Goal: Information Seeking & Learning: Learn about a topic

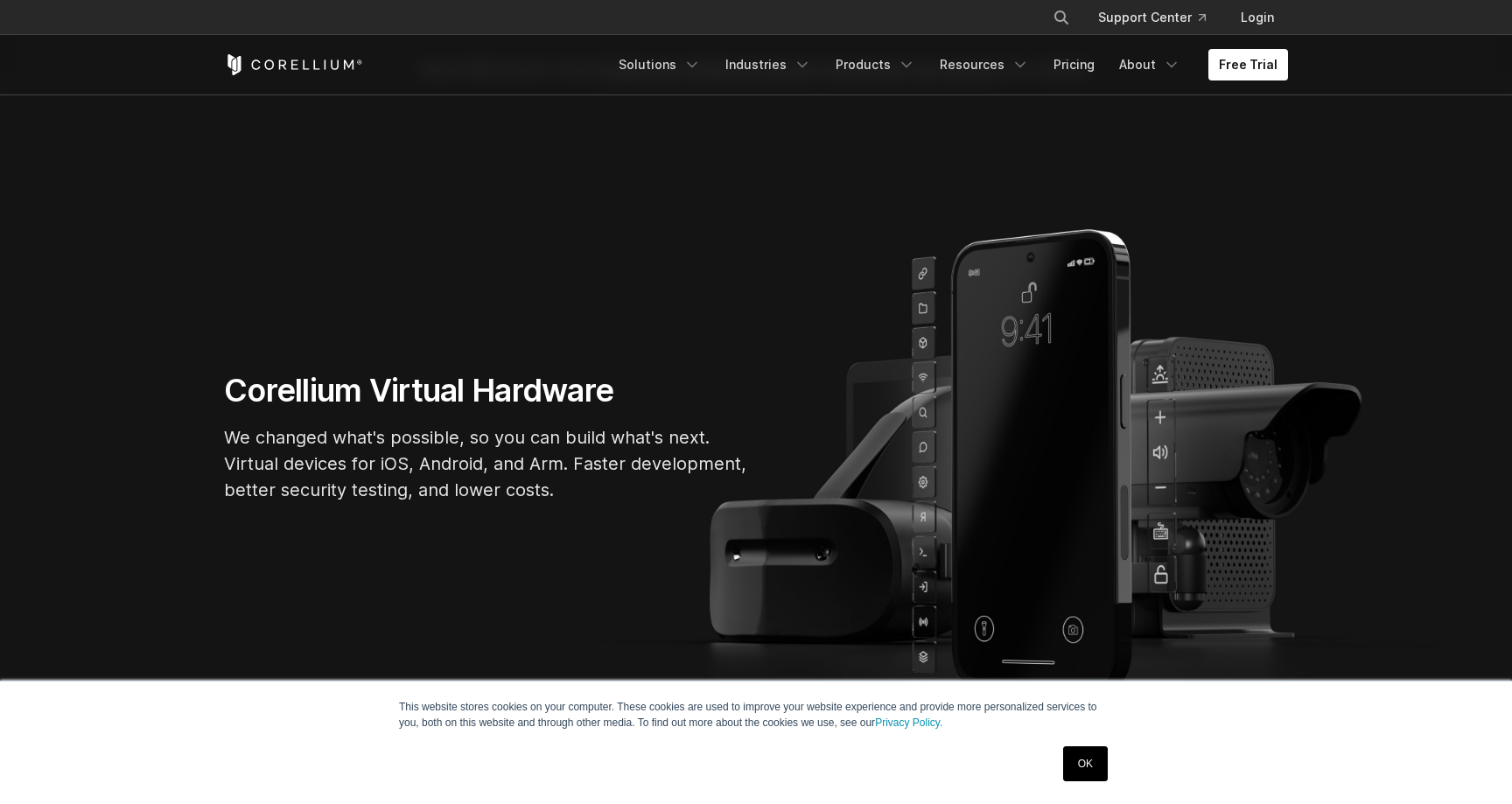
click at [1087, 766] on link "OK" at bounding box center [1085, 764] width 45 height 35
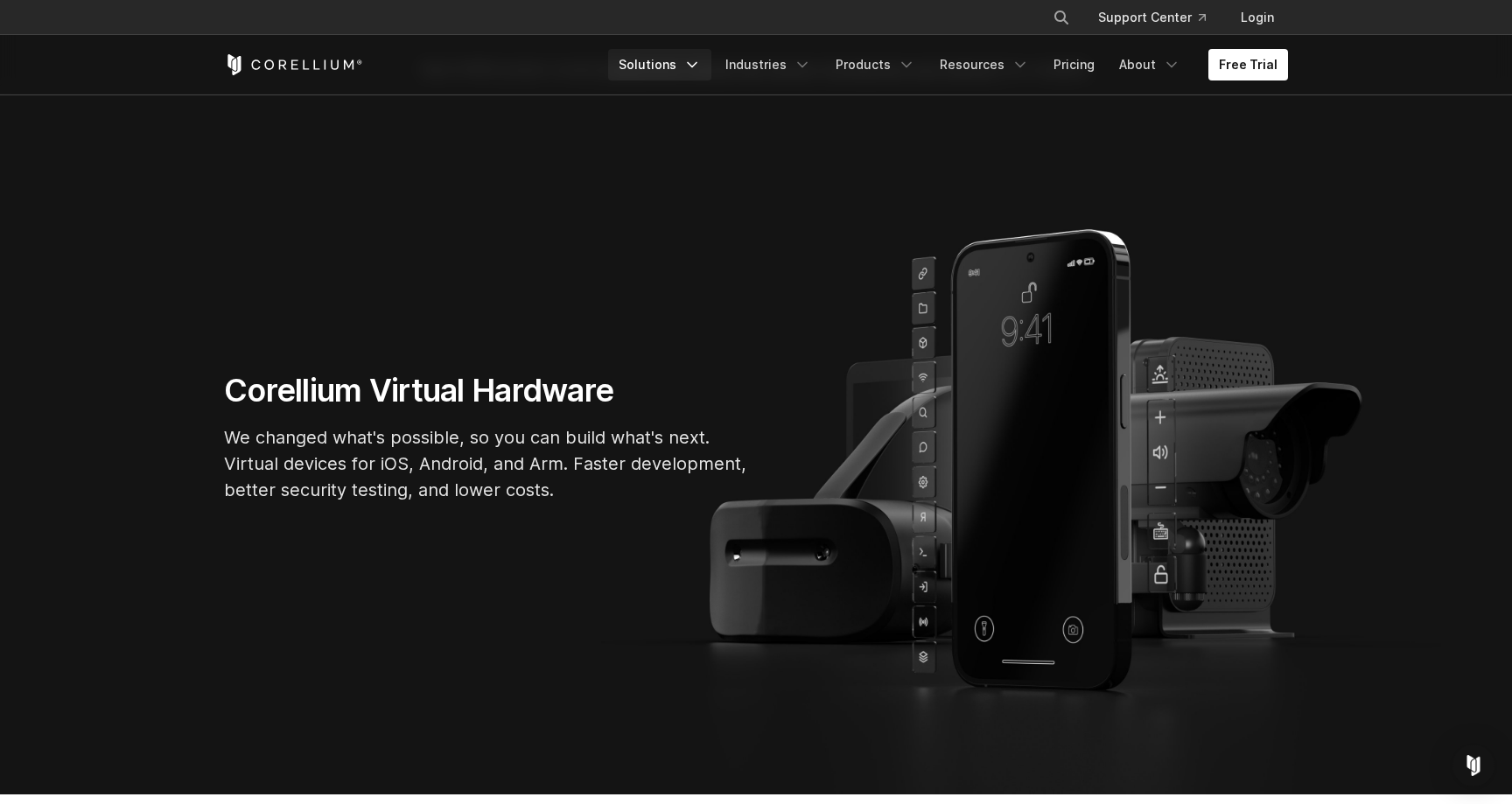
click at [669, 63] on link "Solutions" at bounding box center [660, 65] width 103 height 32
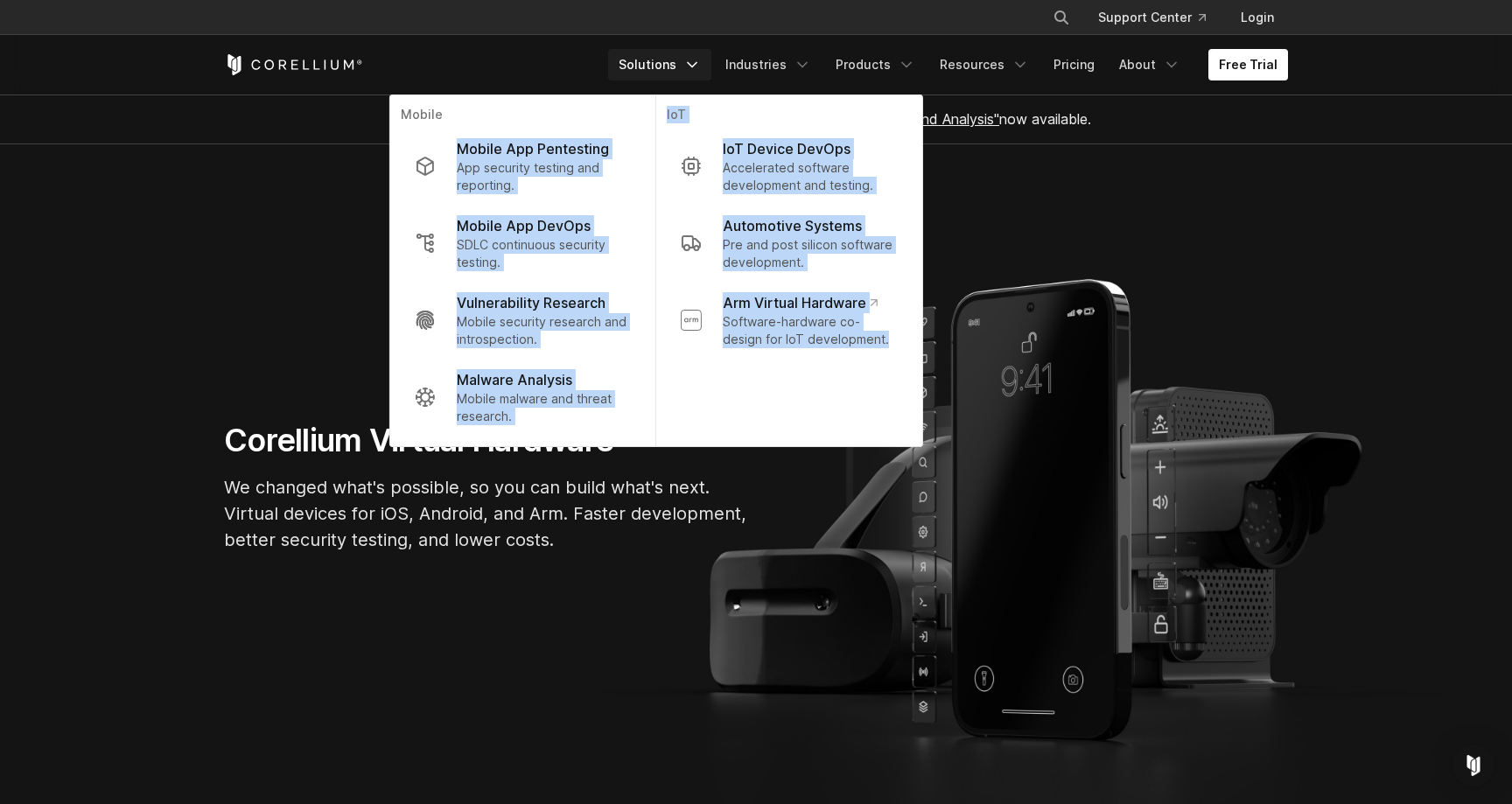
drag, startPoint x: 632, startPoint y: 115, endPoint x: 772, endPoint y: 402, distance: 319.3
click at [772, 402] on li "Mobile Mobile App Pentesting App security testing and reporting. Mobile App Dev…" at bounding box center [656, 270] width 532 height 351
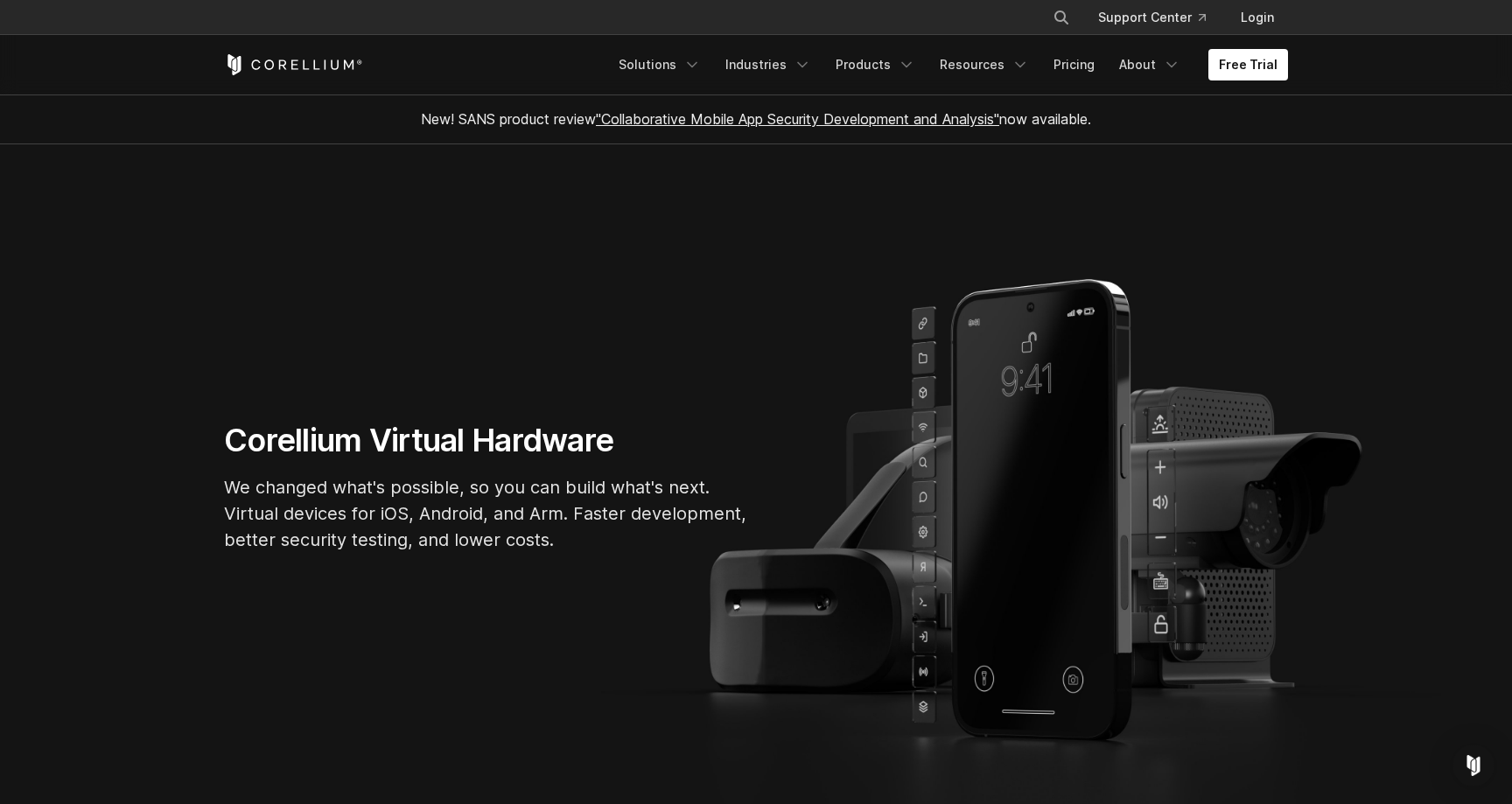
click at [797, 391] on section "Corellium Virtual Hardware We changed what's possible, so you can build what's …" at bounding box center [756, 494] width 1512 height 700
click at [781, 63] on link "Industries" at bounding box center [768, 65] width 107 height 32
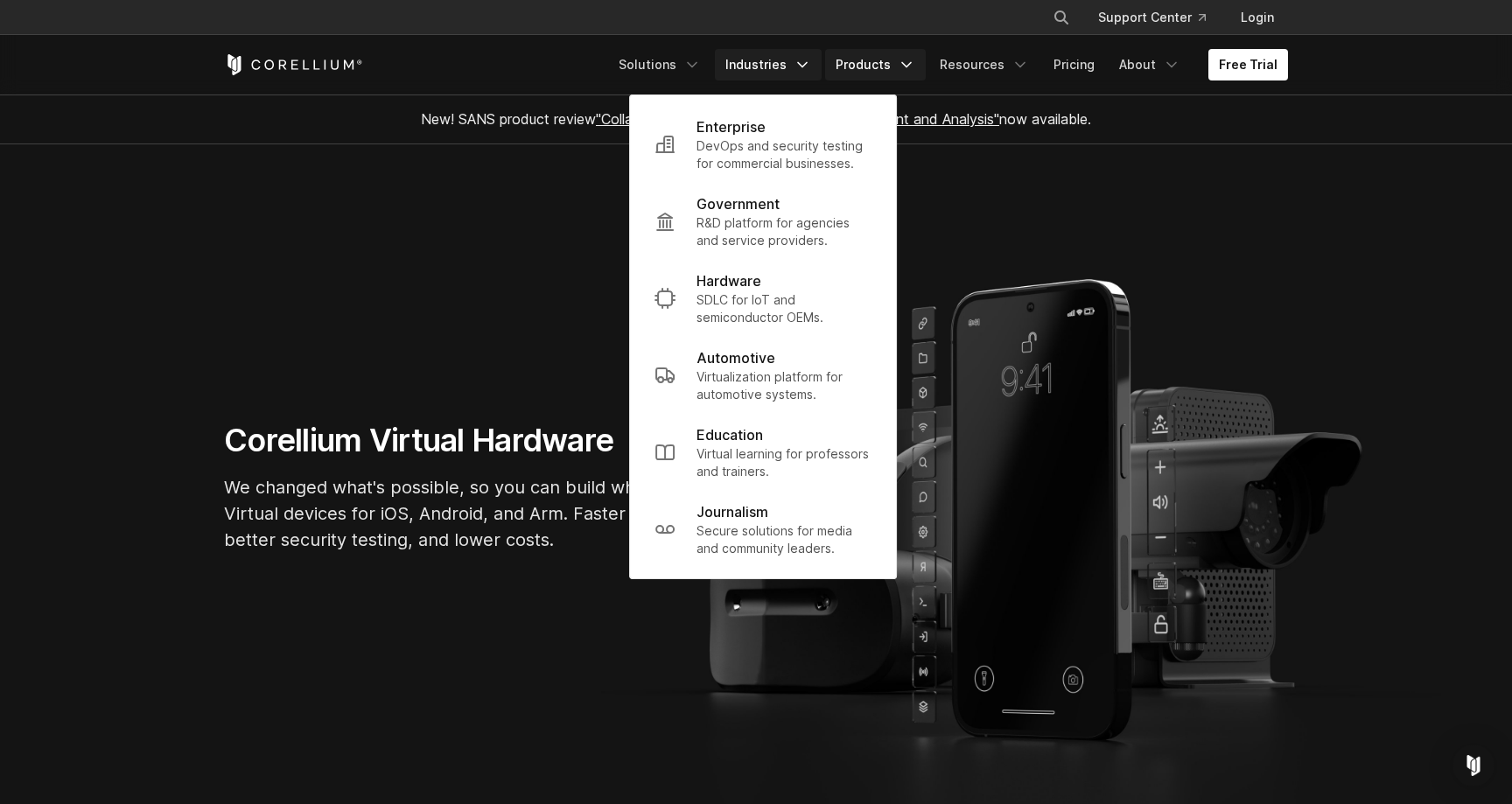
click at [878, 64] on link "Products" at bounding box center [875, 65] width 100 height 32
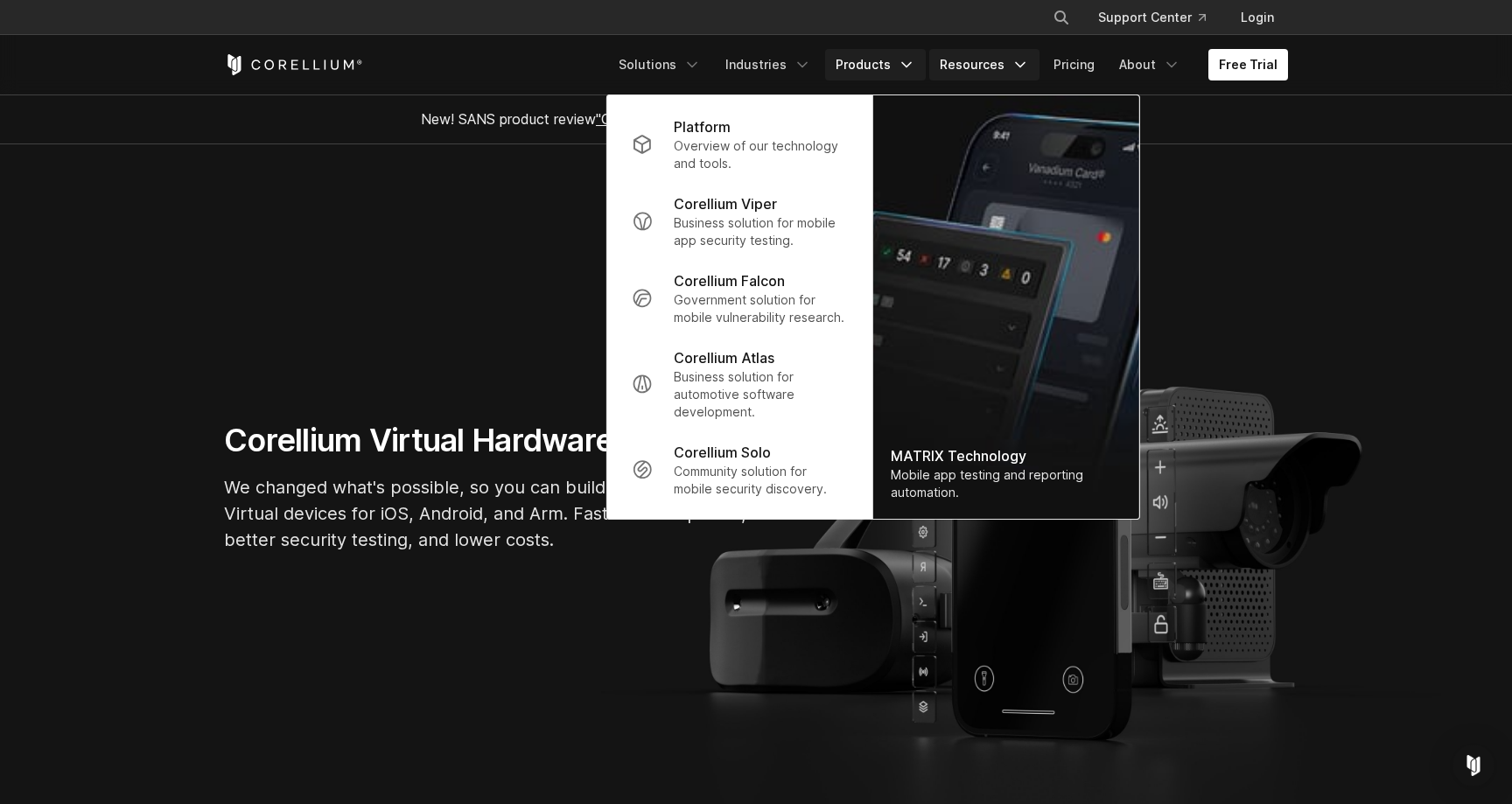
click at [977, 66] on link "Resources" at bounding box center [984, 65] width 110 height 32
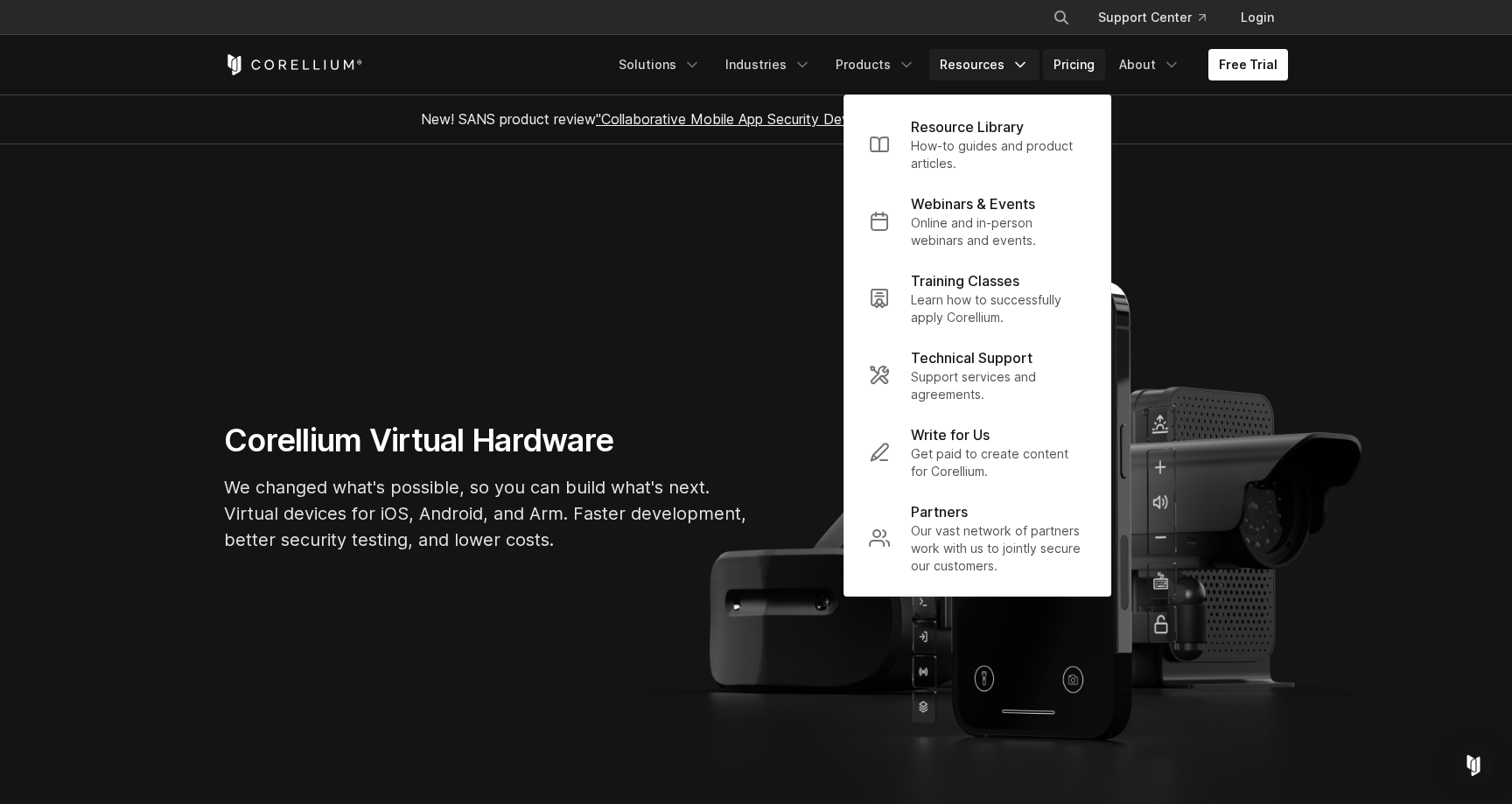
click at [1076, 67] on link "Pricing" at bounding box center [1074, 65] width 63 height 32
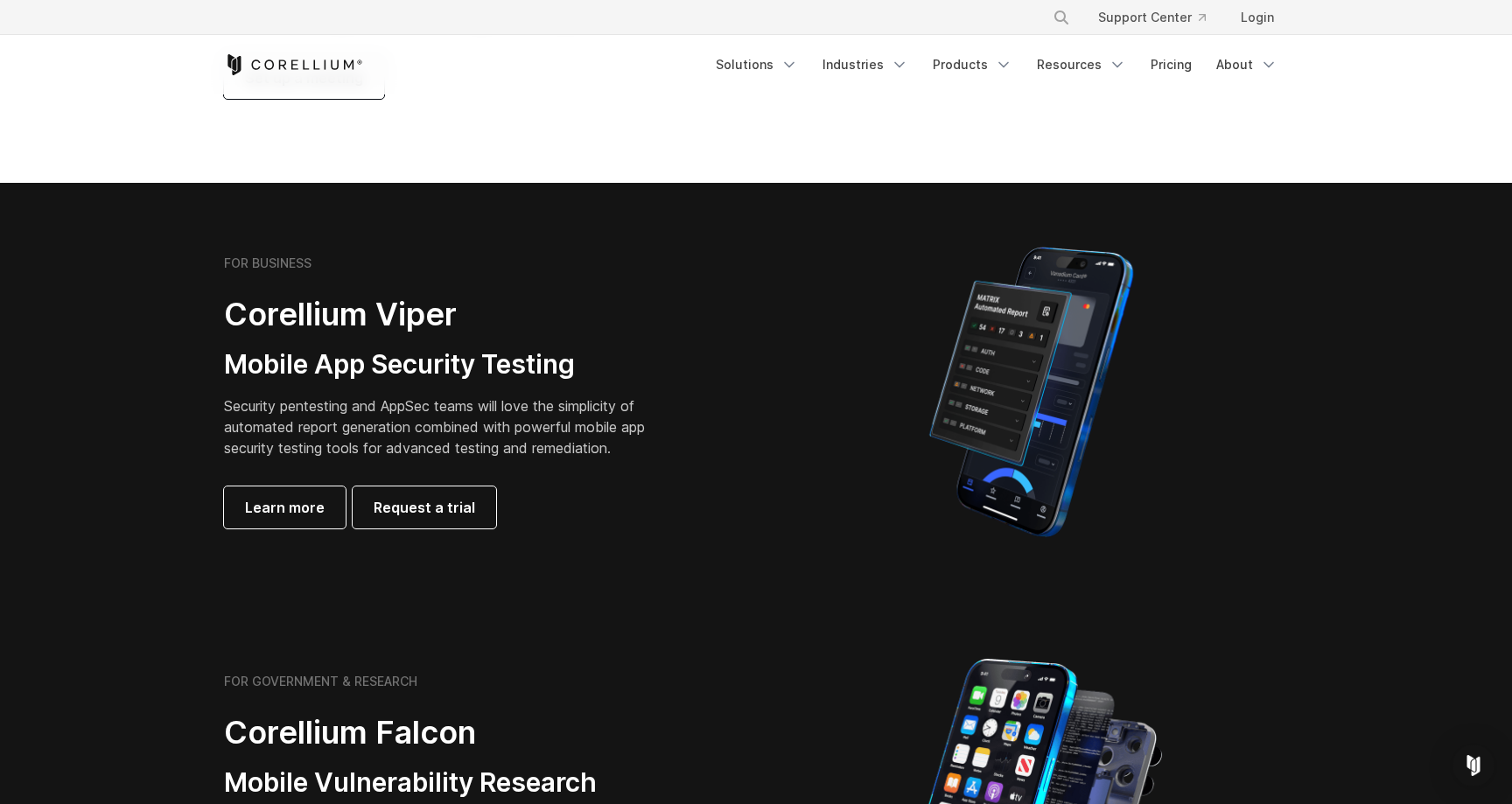
scroll to position [268, 0]
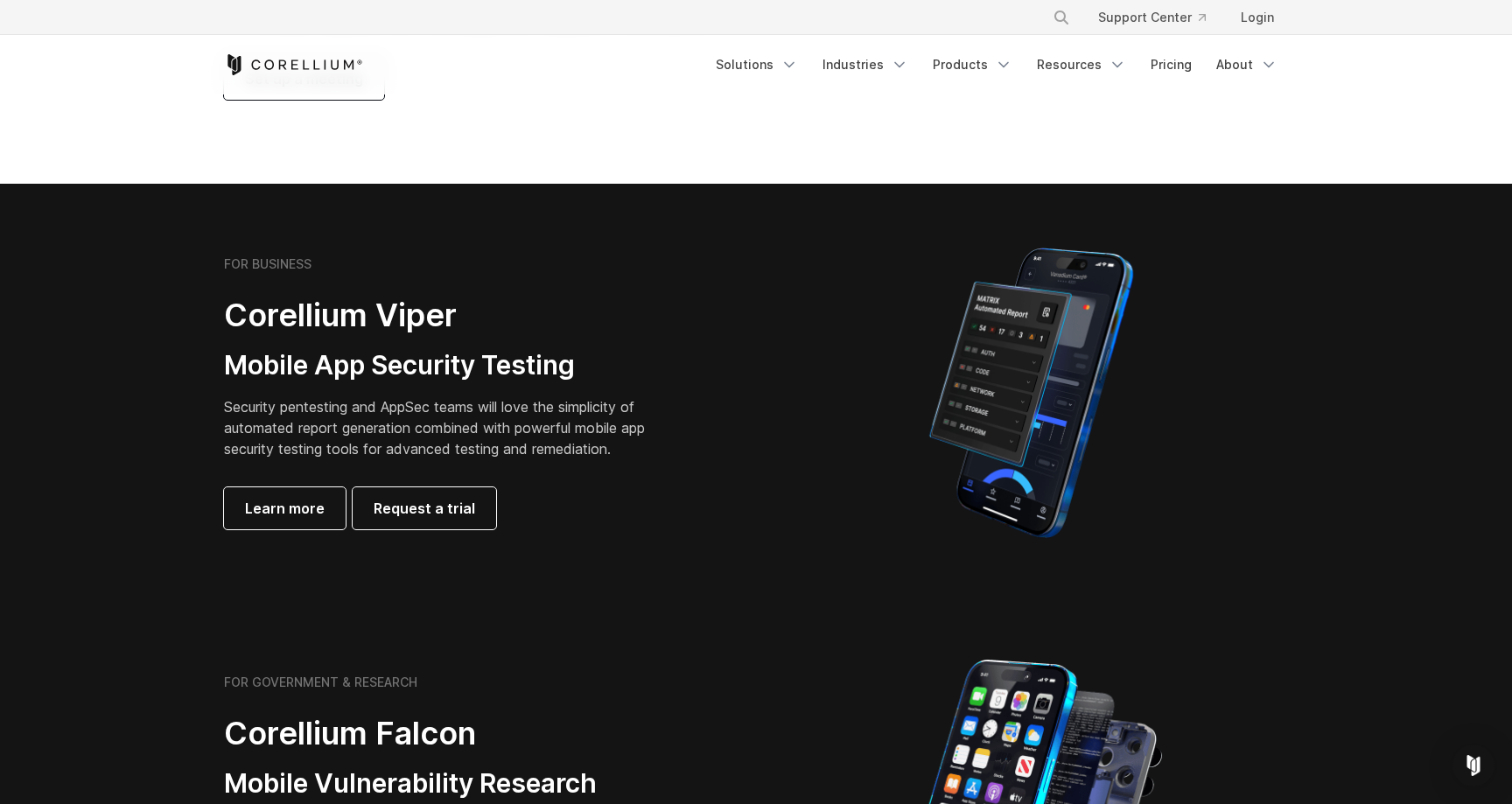
drag, startPoint x: 0, startPoint y: 0, endPoint x: 627, endPoint y: 525, distance: 817.8
click at [627, 525] on div "FOR BUSINESS Corellium Viper Mobile App Security Testing Security pentesting an…" at bounding box center [482, 393] width 549 height 273
click at [608, 547] on section "FOR BUSINESS Corellium Viper Mobile App Security Testing Security pentesting an…" at bounding box center [756, 393] width 1512 height 418
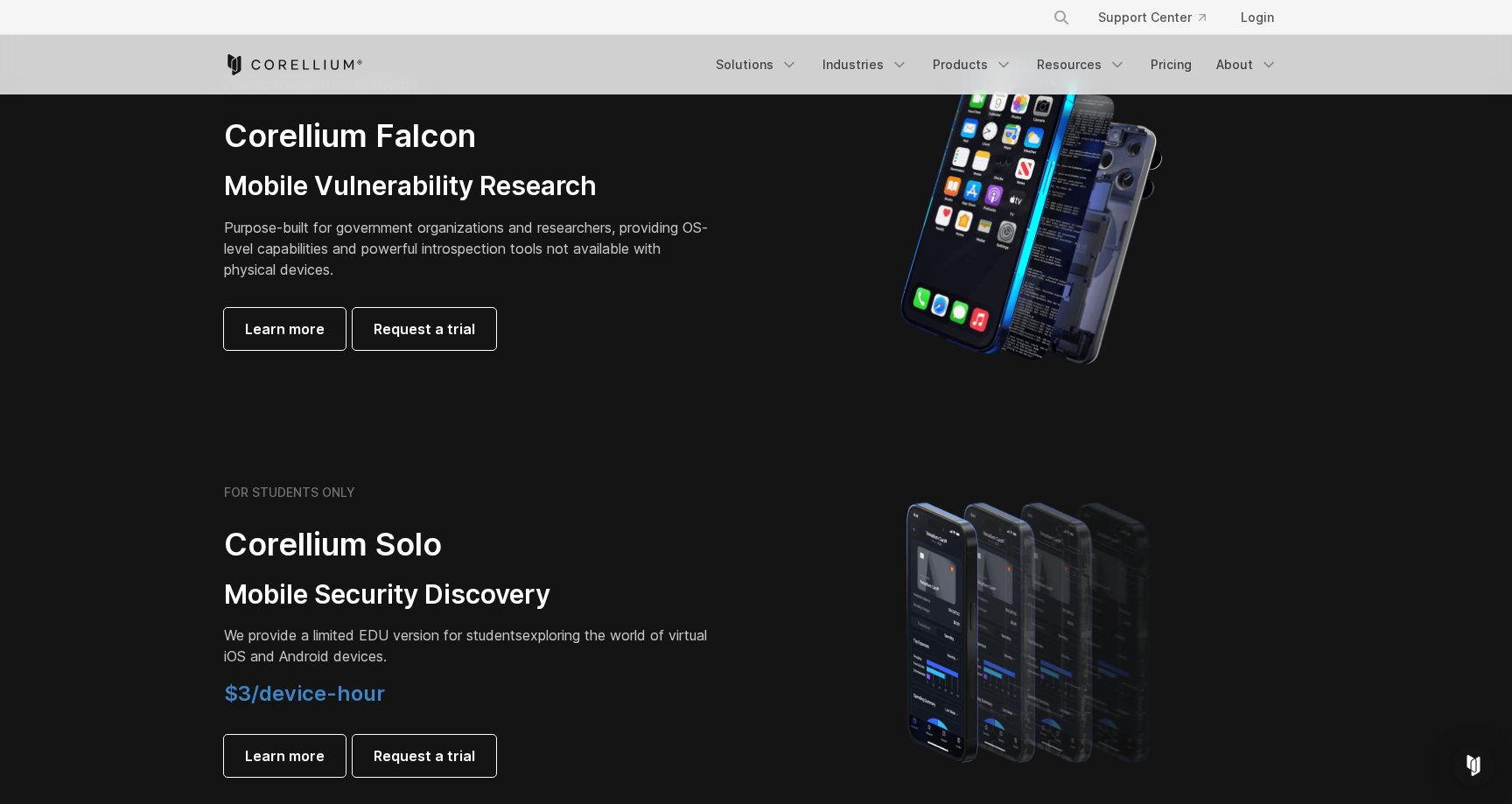
scroll to position [833, 0]
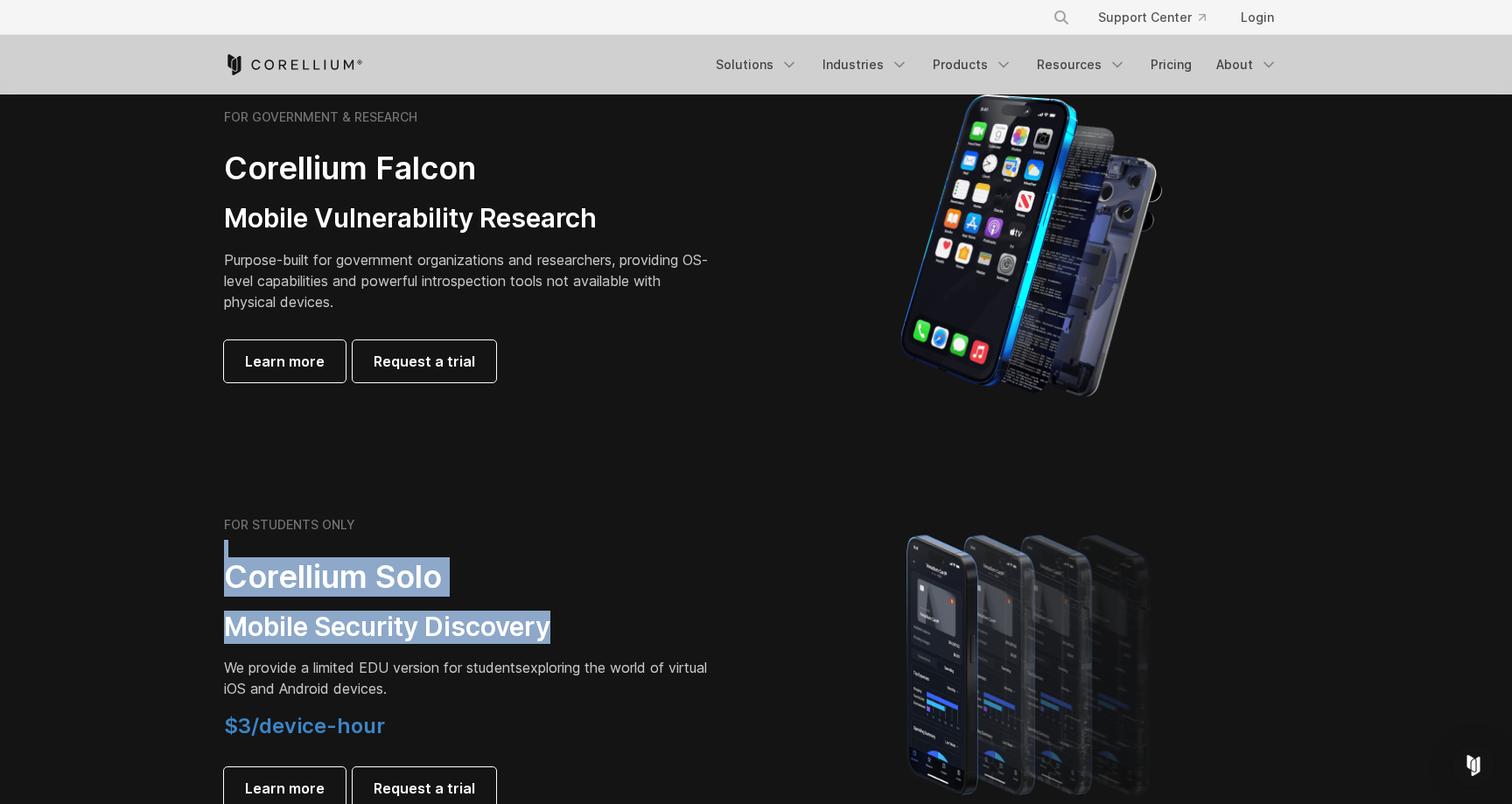
drag, startPoint x: 608, startPoint y: 547, endPoint x: 594, endPoint y: 640, distance: 94.0
click at [594, 640] on div "FOR STUDENTS ONLY Corellium Solo Mobile Security Discovery We provide a limited…" at bounding box center [468, 663] width 490 height 292
click at [662, 599] on div "FOR STUDENTS ONLY Corellium Solo Mobile Security Discovery We provide a limited…" at bounding box center [468, 663] width 490 height 292
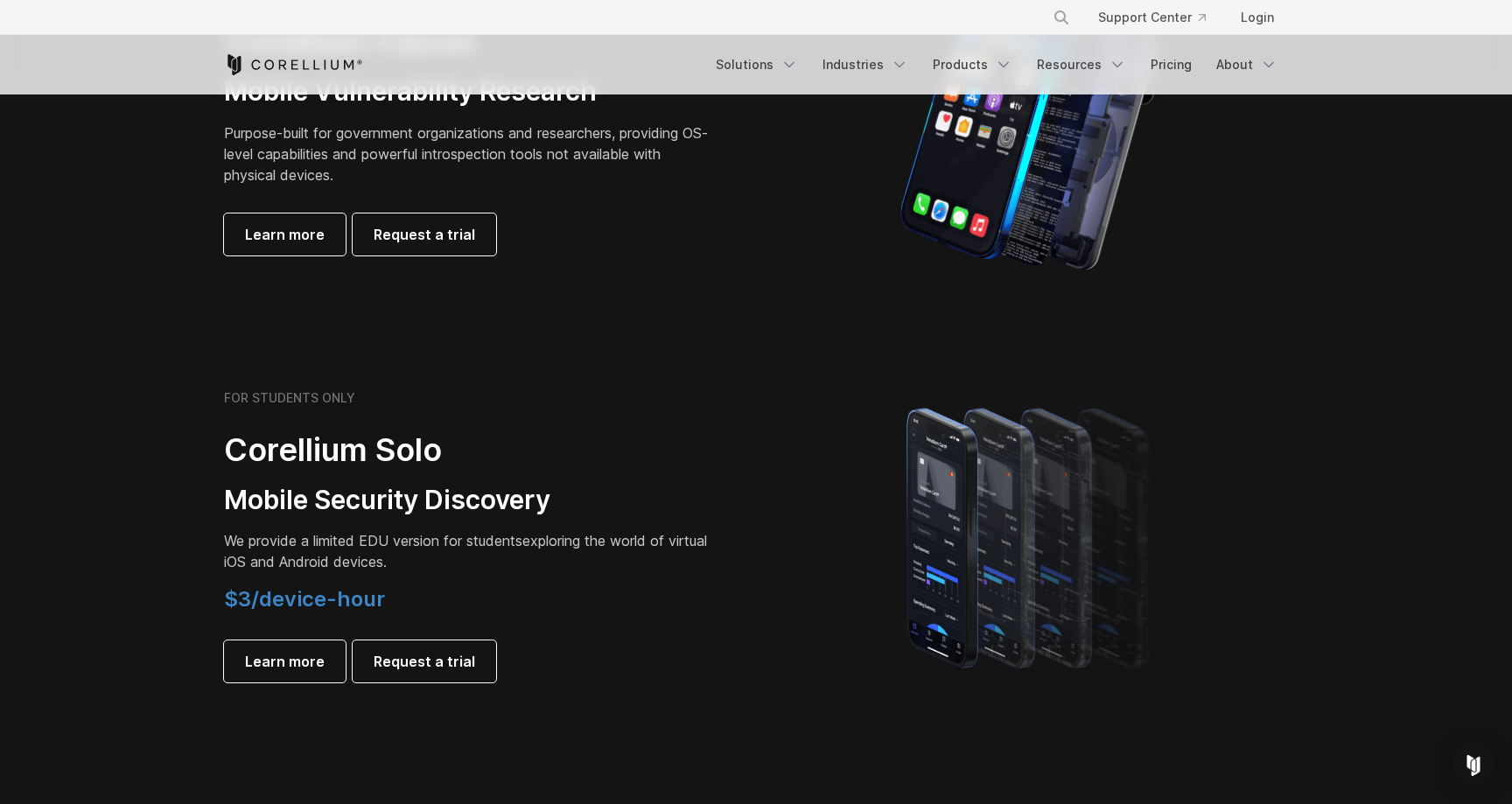
scroll to position [976, 0]
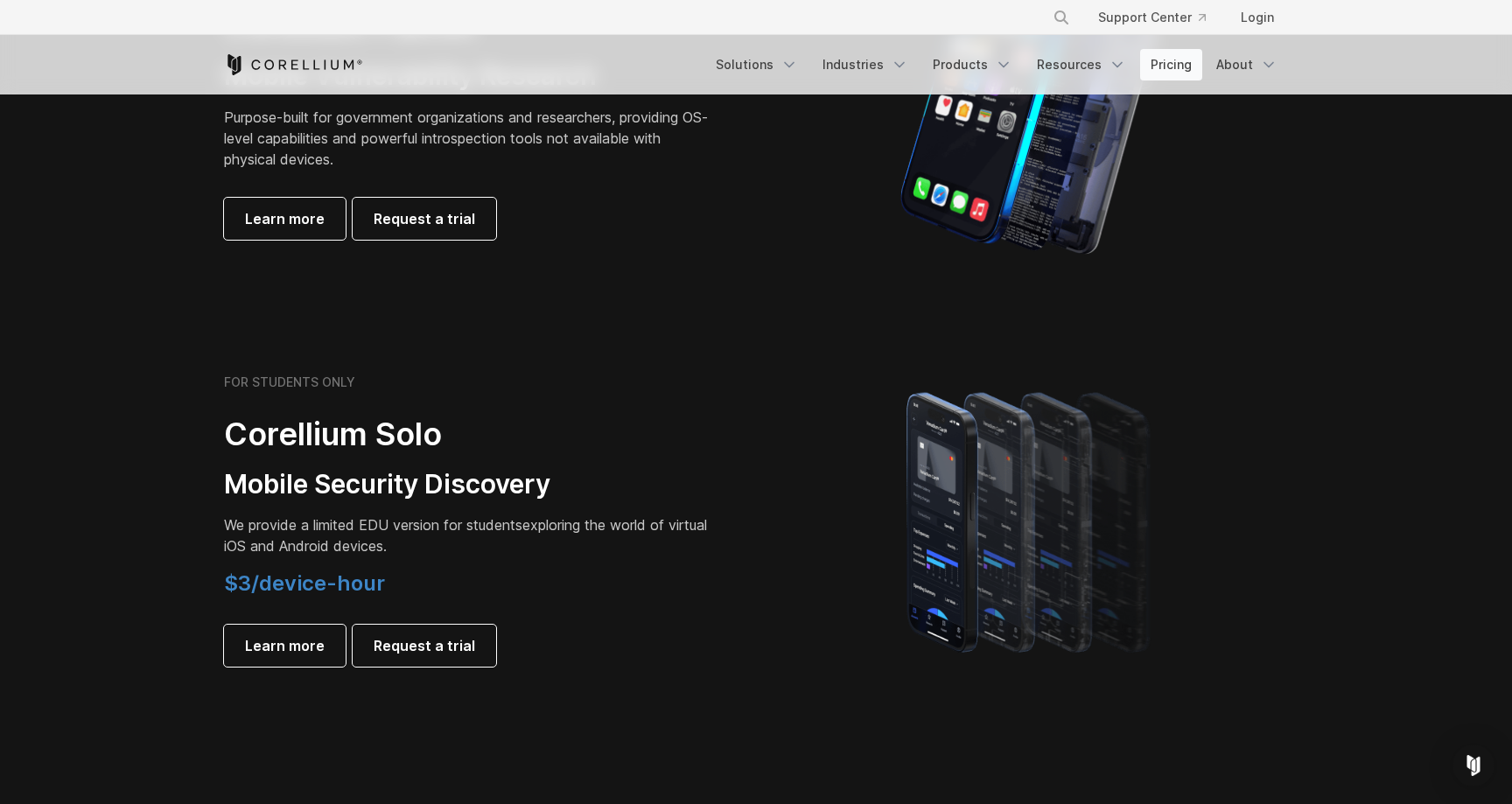
click at [1192, 58] on link "Pricing" at bounding box center [1171, 65] width 63 height 32
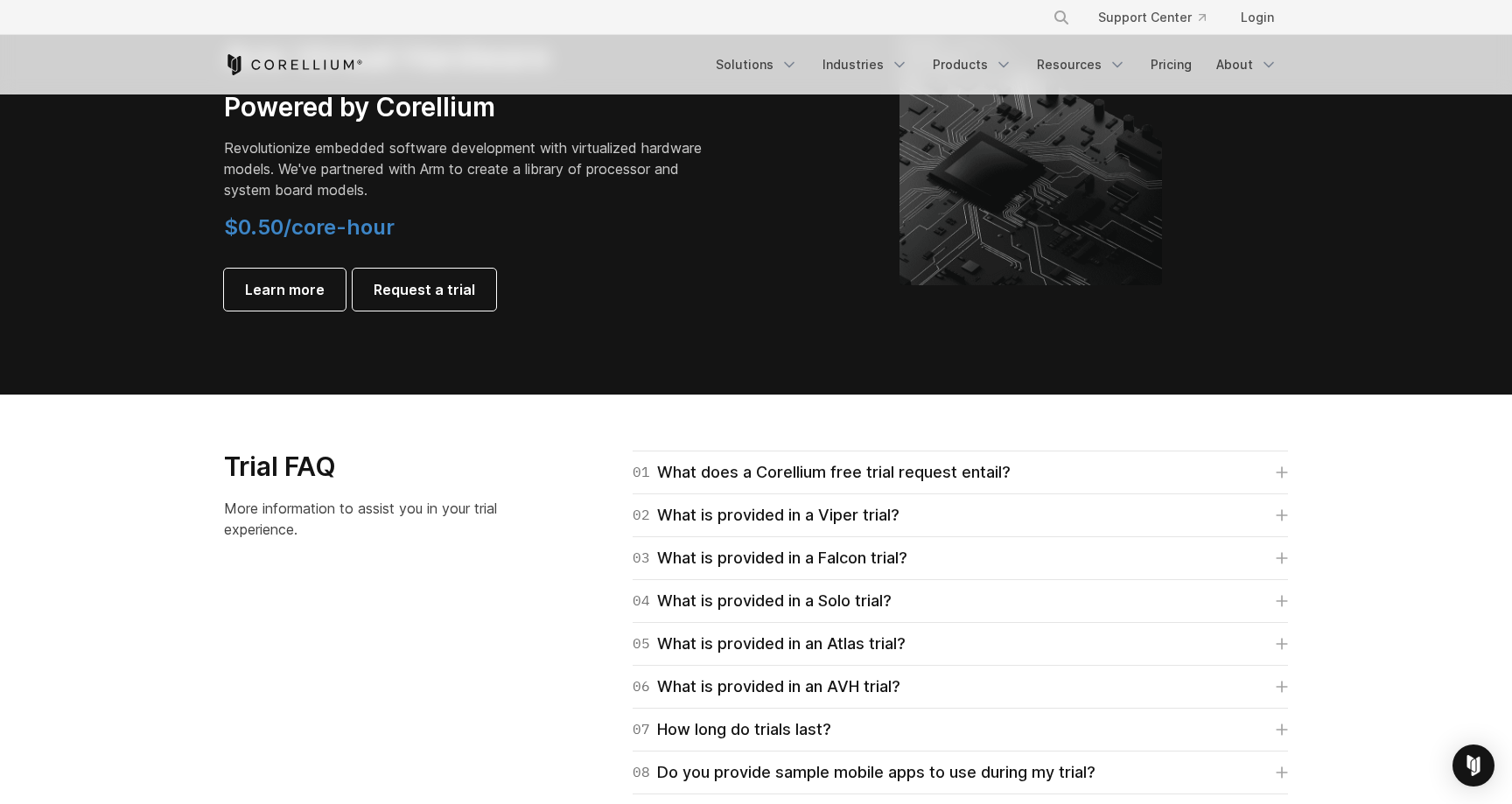
scroll to position [2270, 0]
